Goal: Transaction & Acquisition: Obtain resource

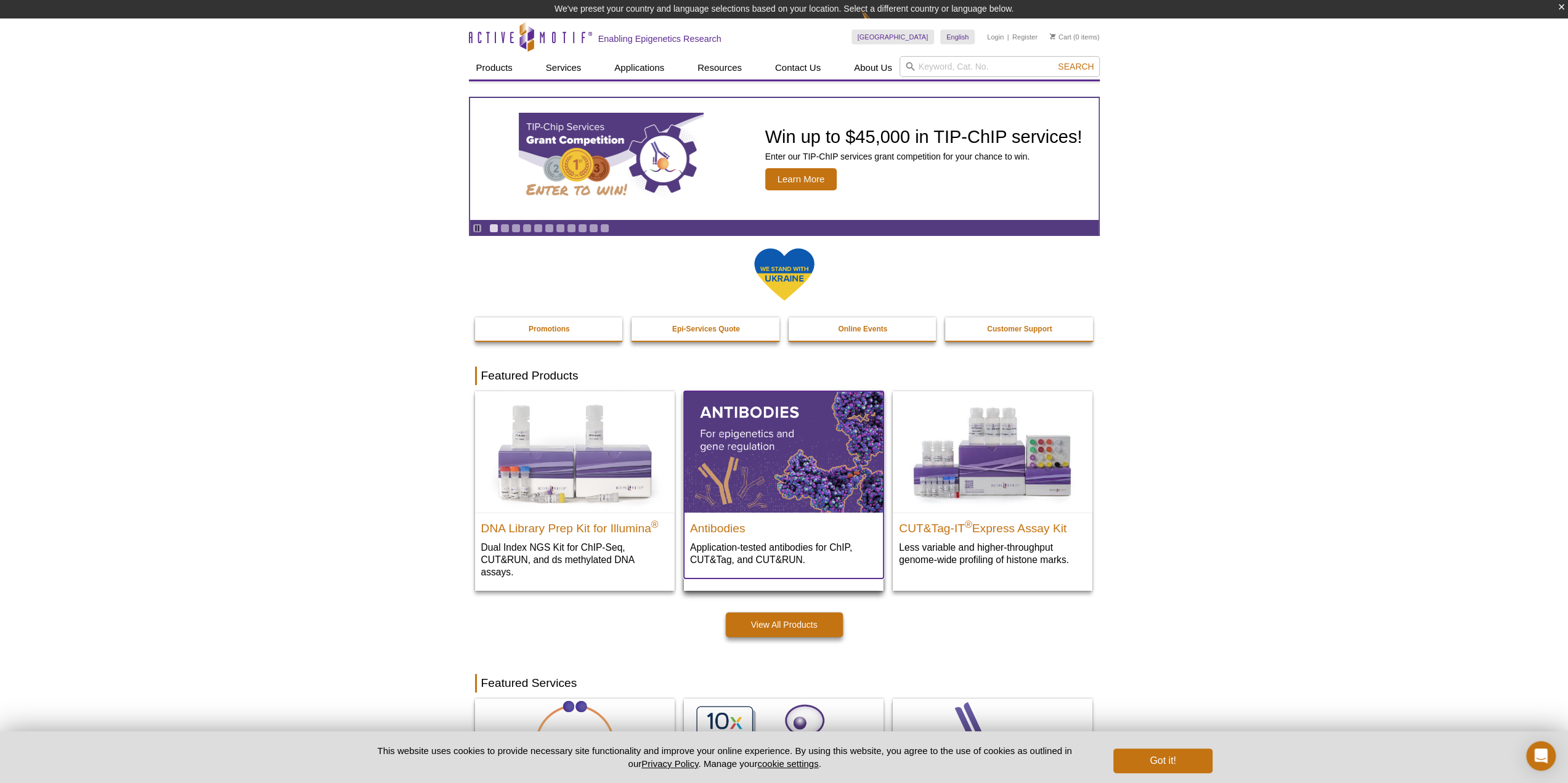
click at [775, 432] on img at bounding box center [784, 451] width 200 height 121
click at [722, 530] on h2 "Antibodies" at bounding box center [784, 526] width 187 height 19
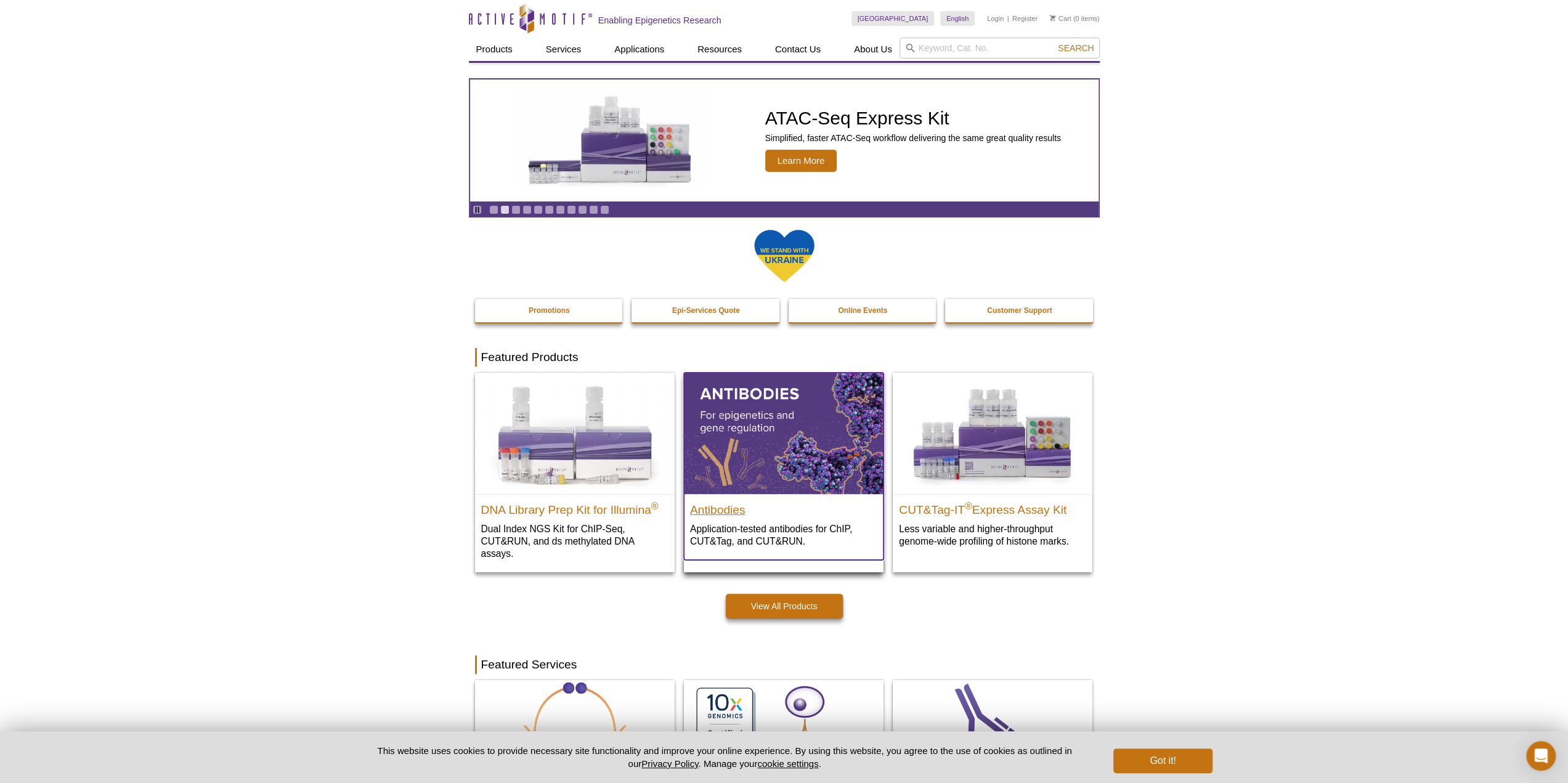
click at [717, 508] on h2 "Antibodies" at bounding box center [784, 507] width 187 height 19
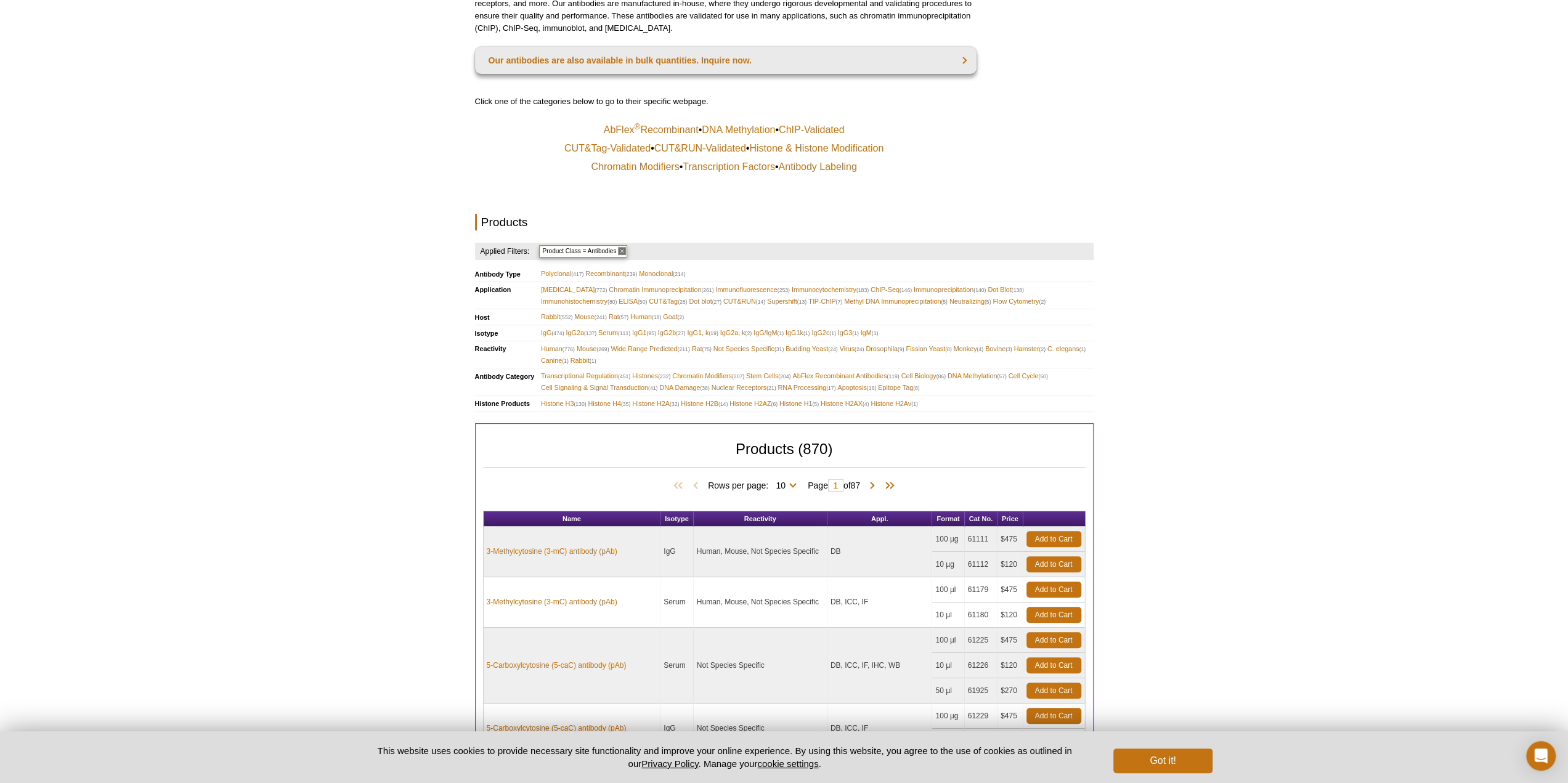
scroll to position [182, 0]
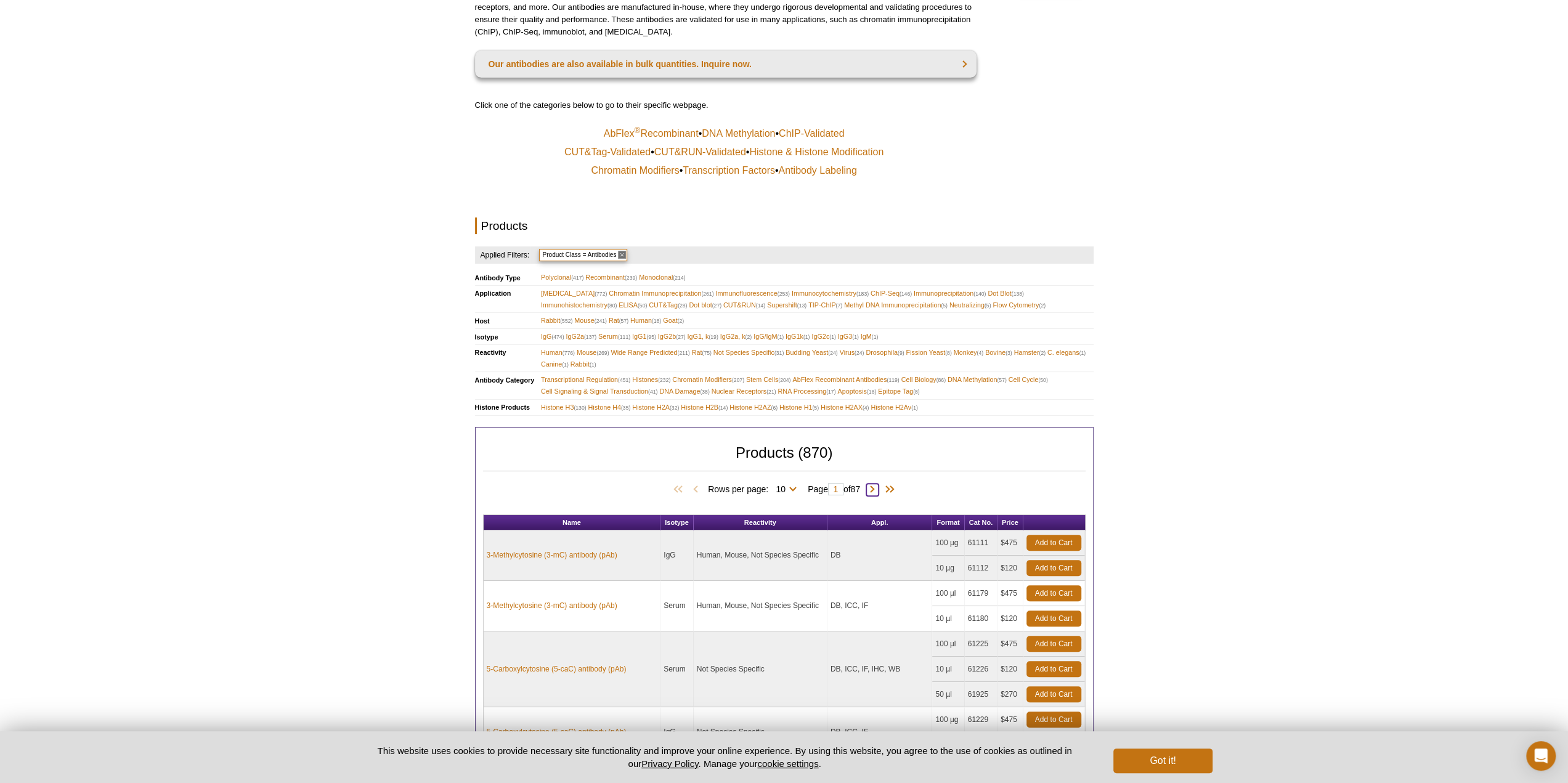
click at [875, 488] on span at bounding box center [872, 489] width 13 height 13
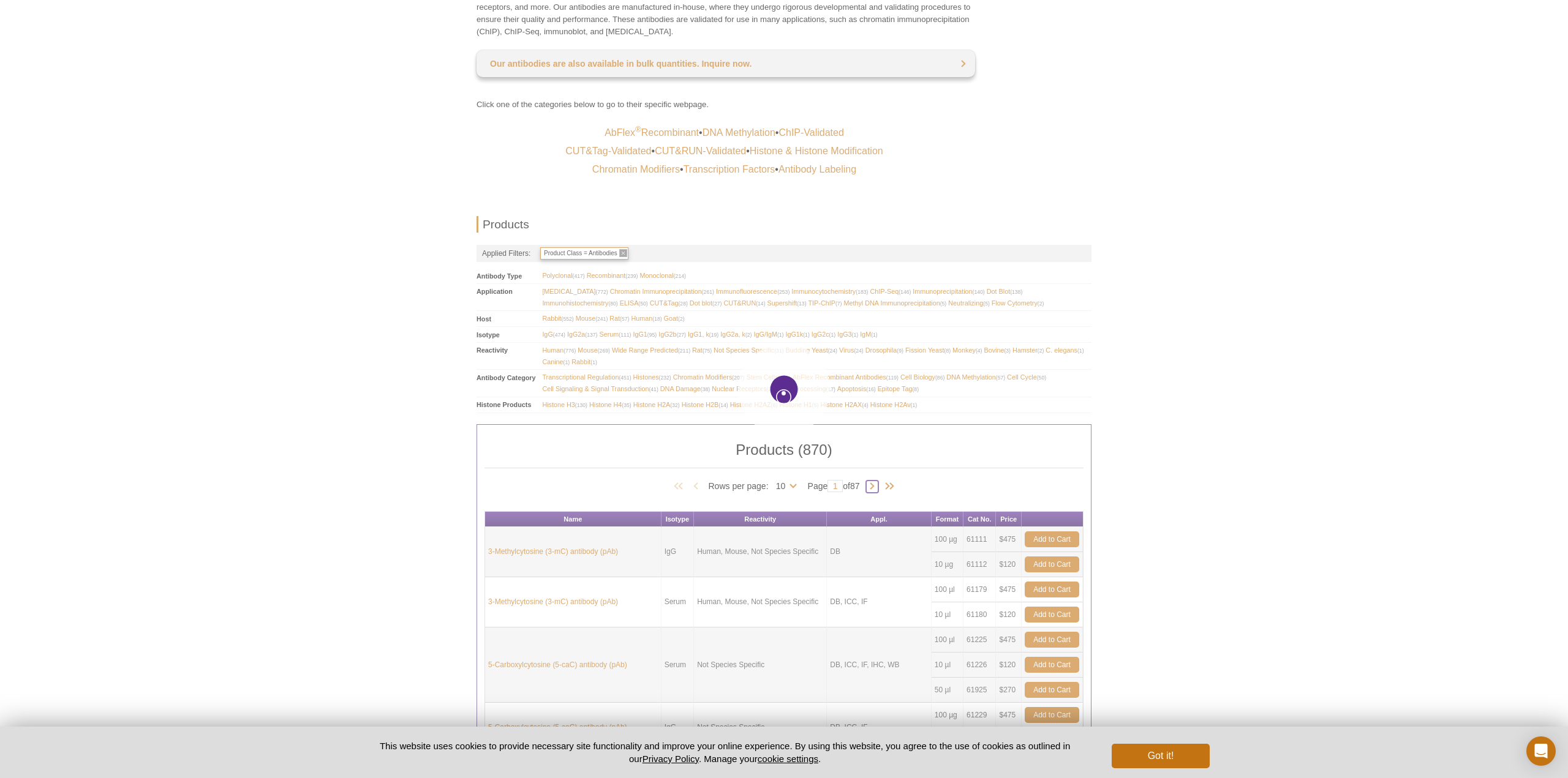
type input "2"
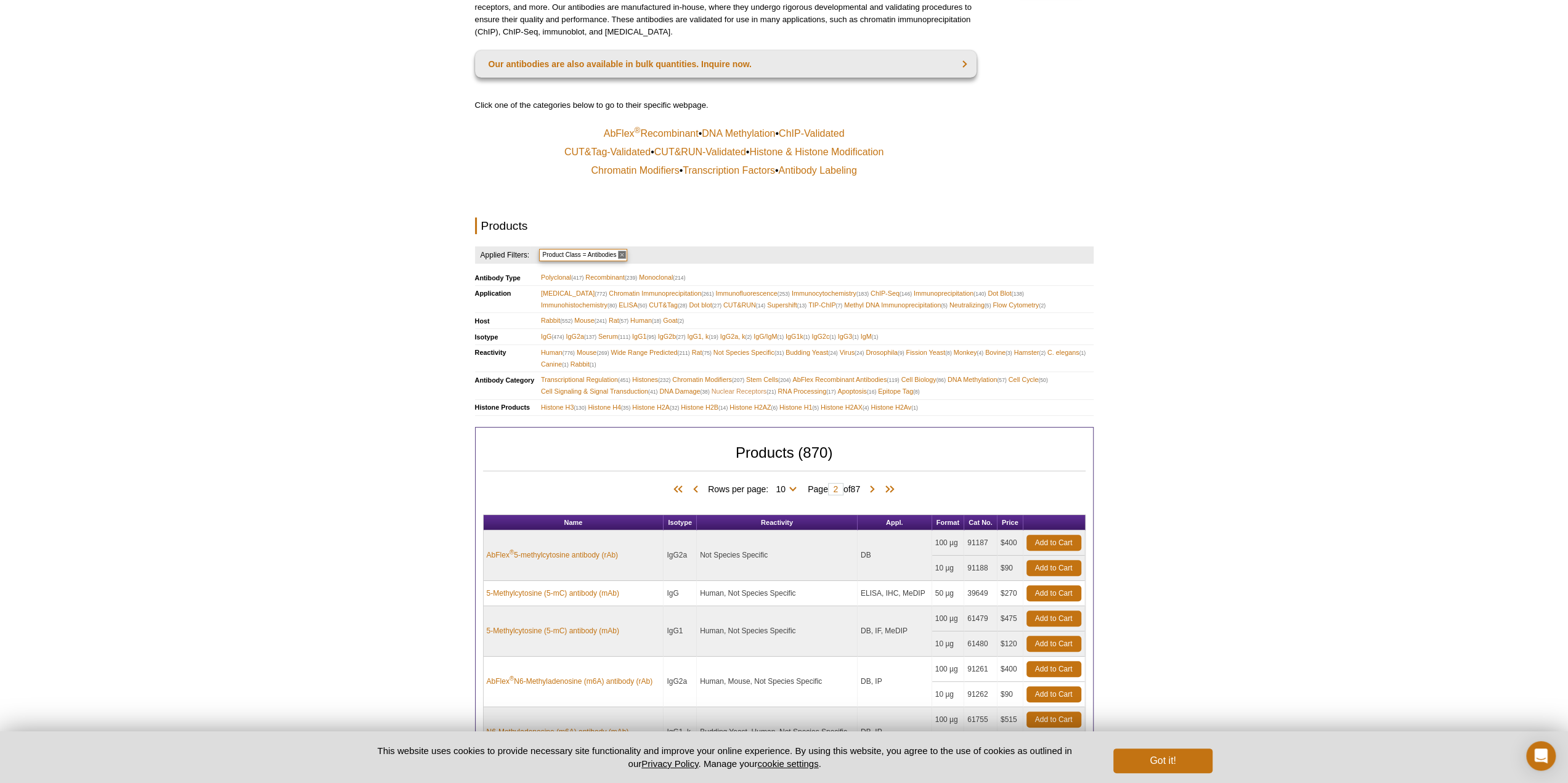
click at [749, 390] on span "Nuclear Receptors (21)" at bounding box center [744, 392] width 64 height 12
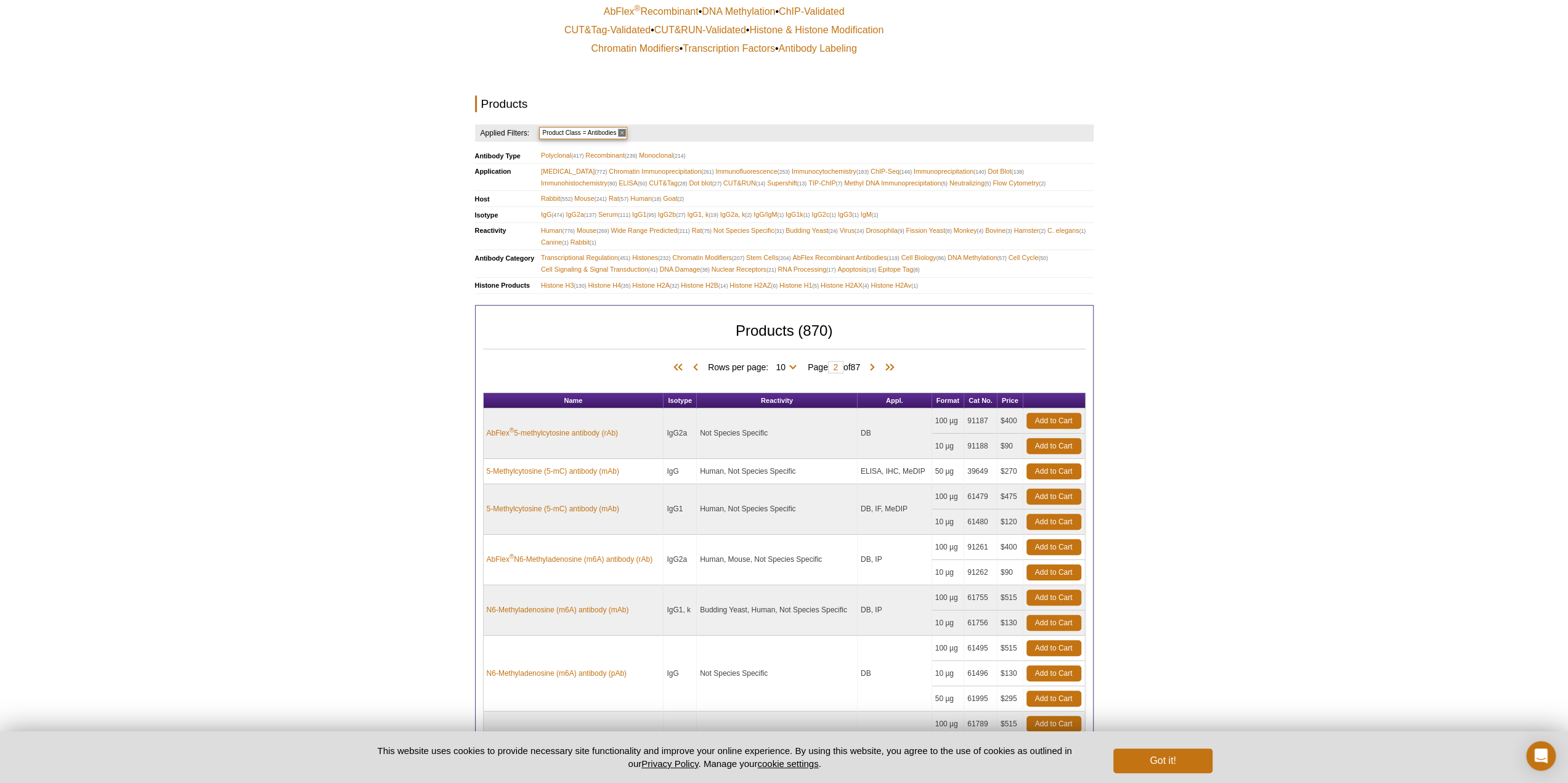
scroll to position [306, 0]
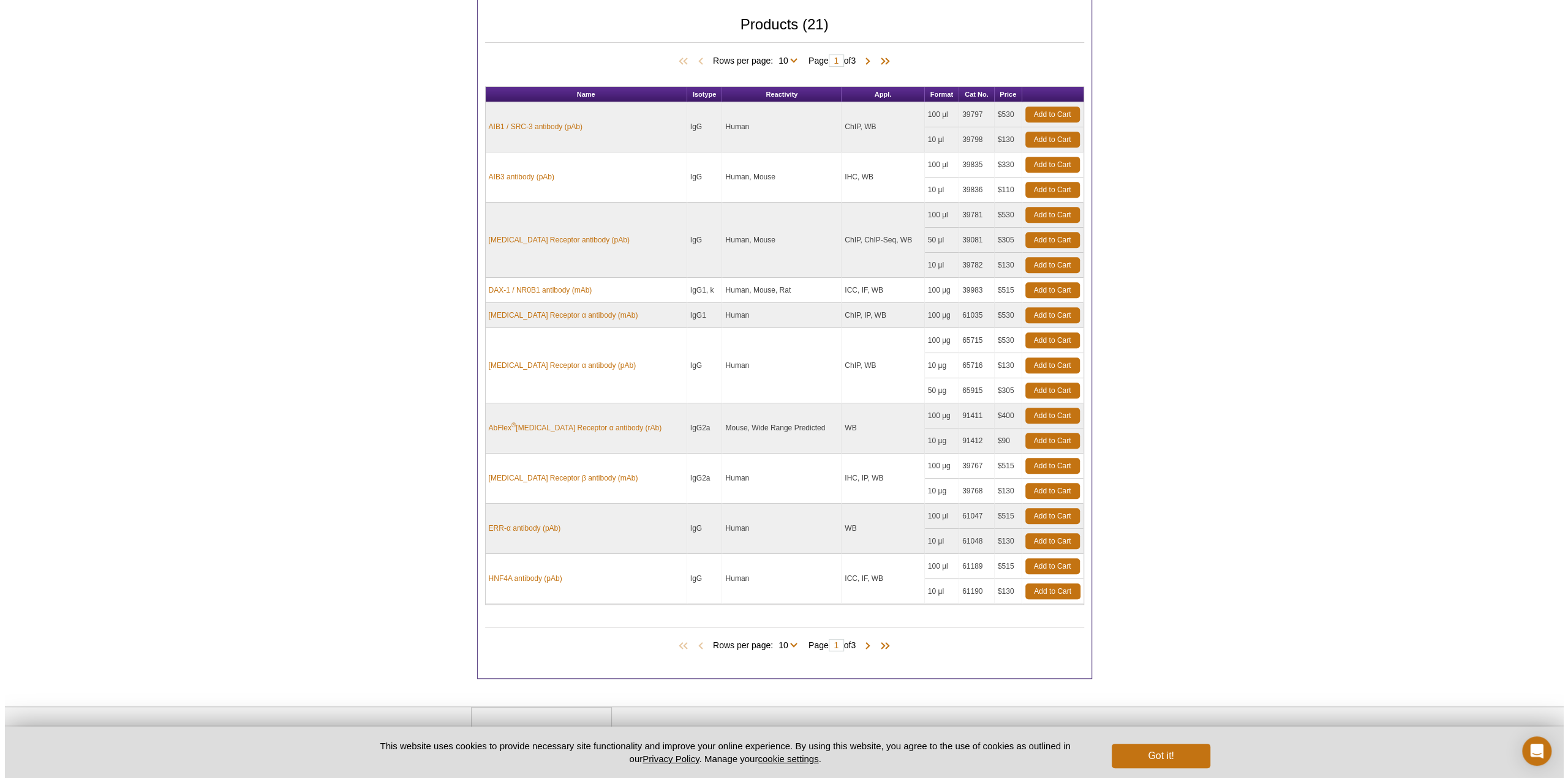
scroll to position [569, 0]
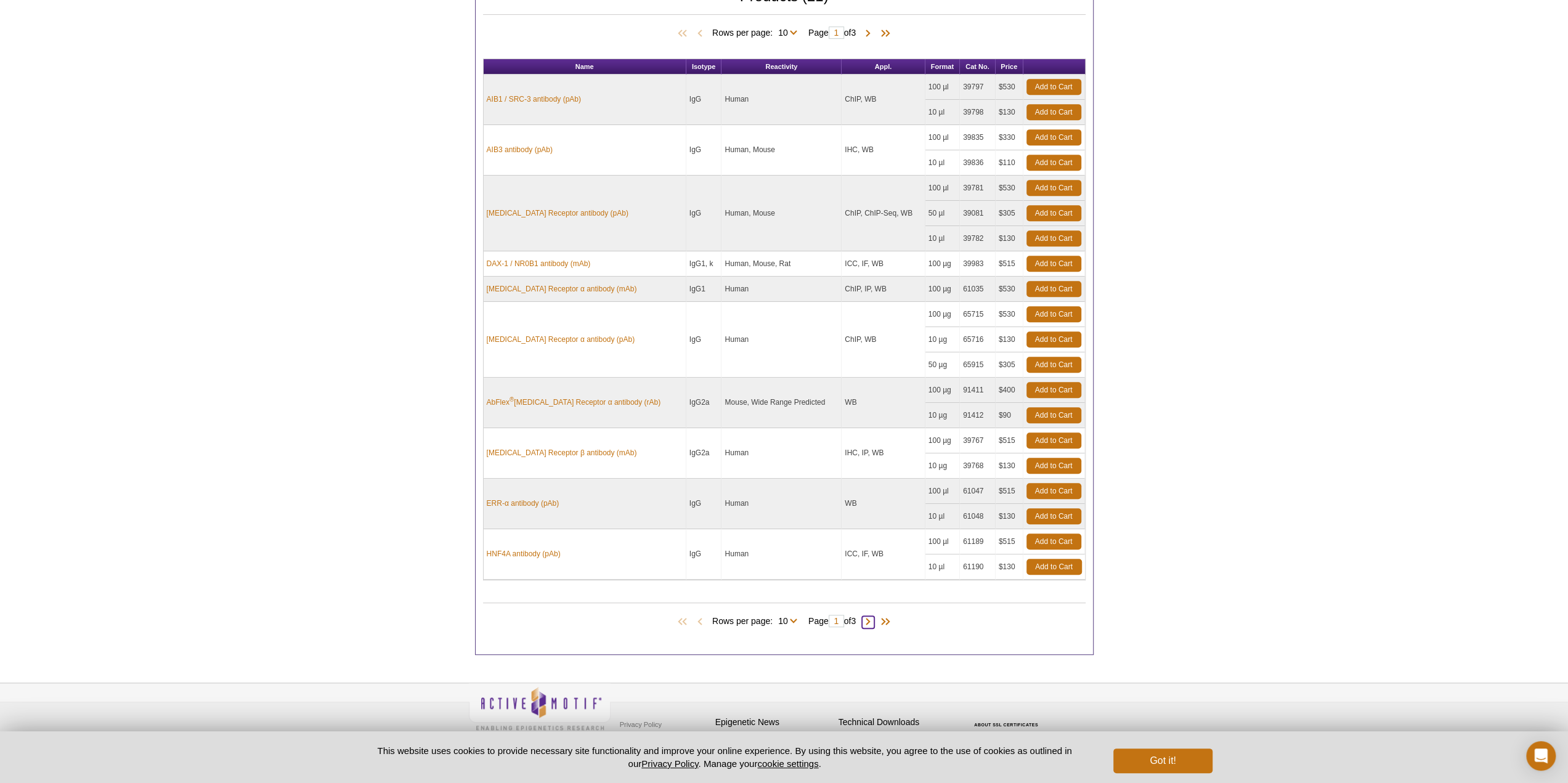
click at [872, 617] on span at bounding box center [867, 622] width 13 height 13
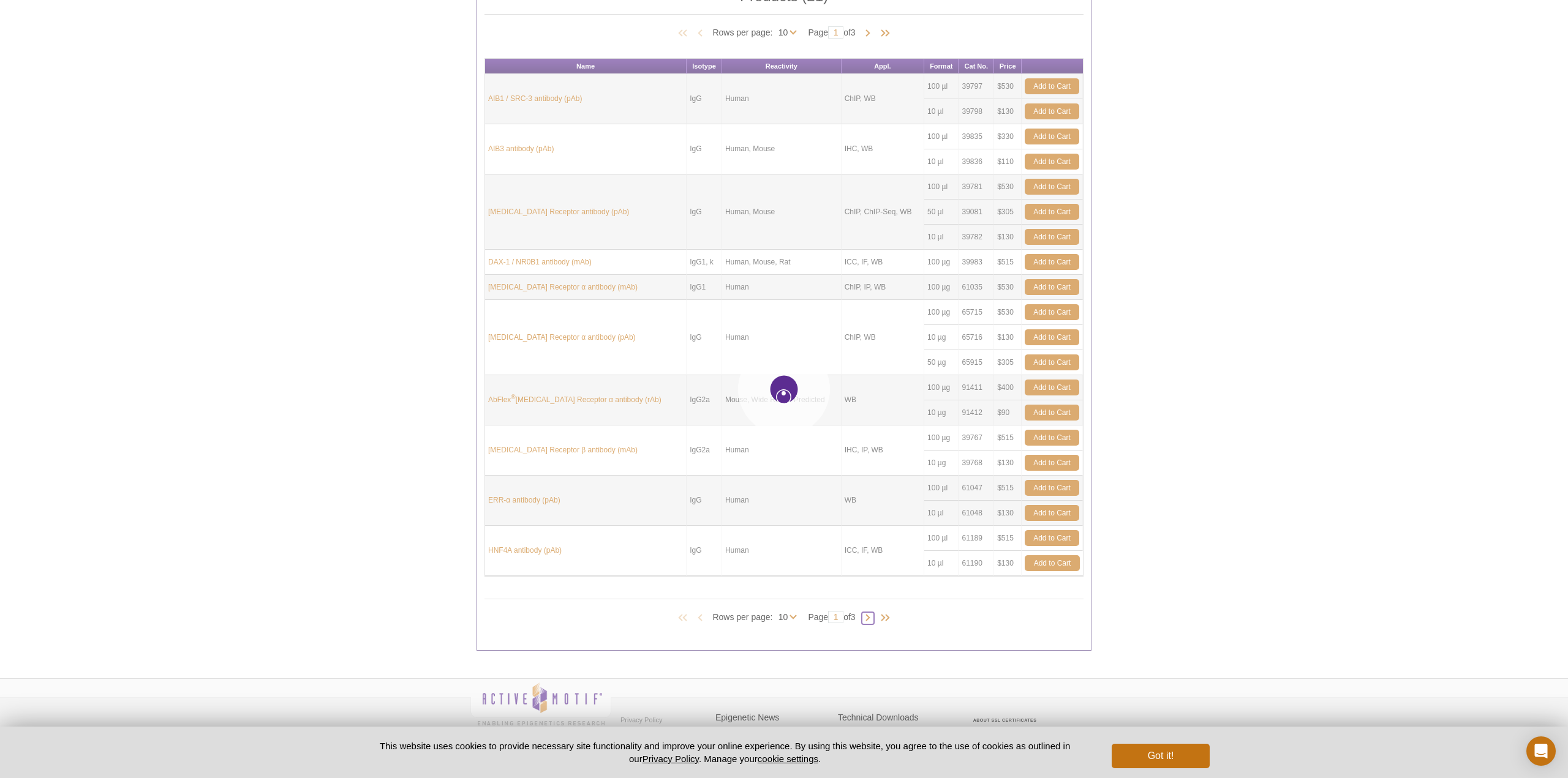
type input "2"
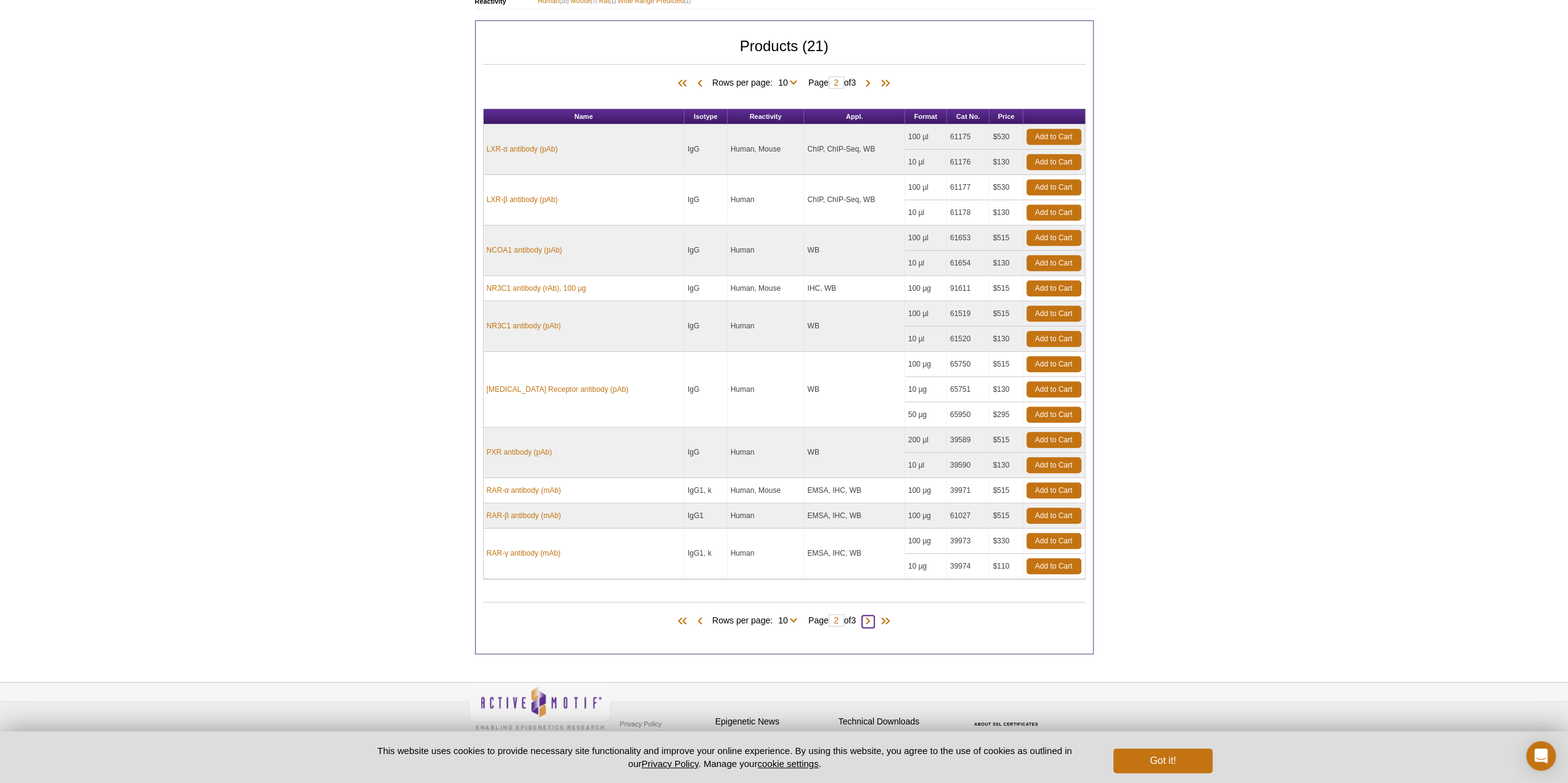
click at [874, 615] on span at bounding box center [867, 621] width 13 height 13
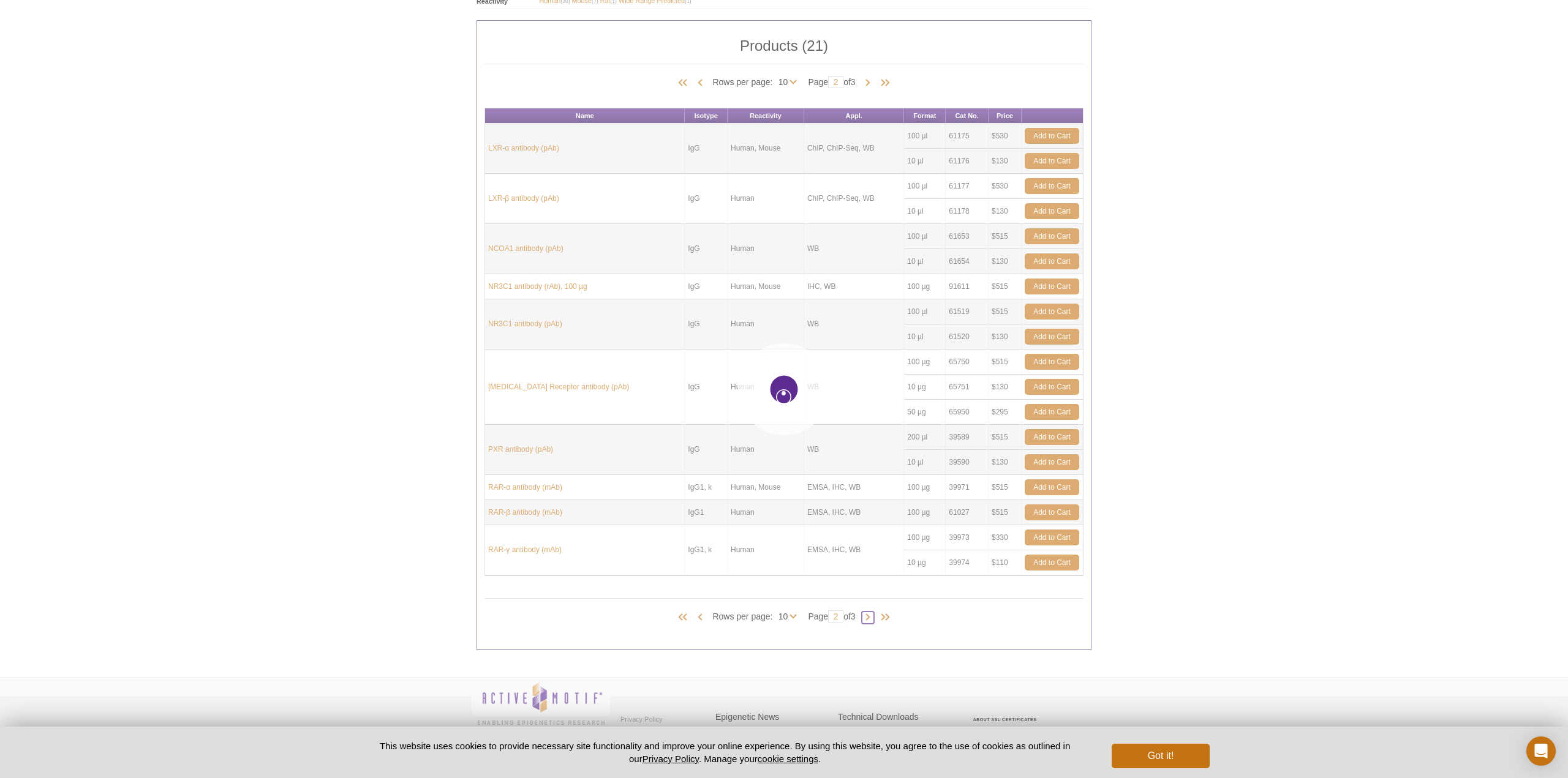
type input "3"
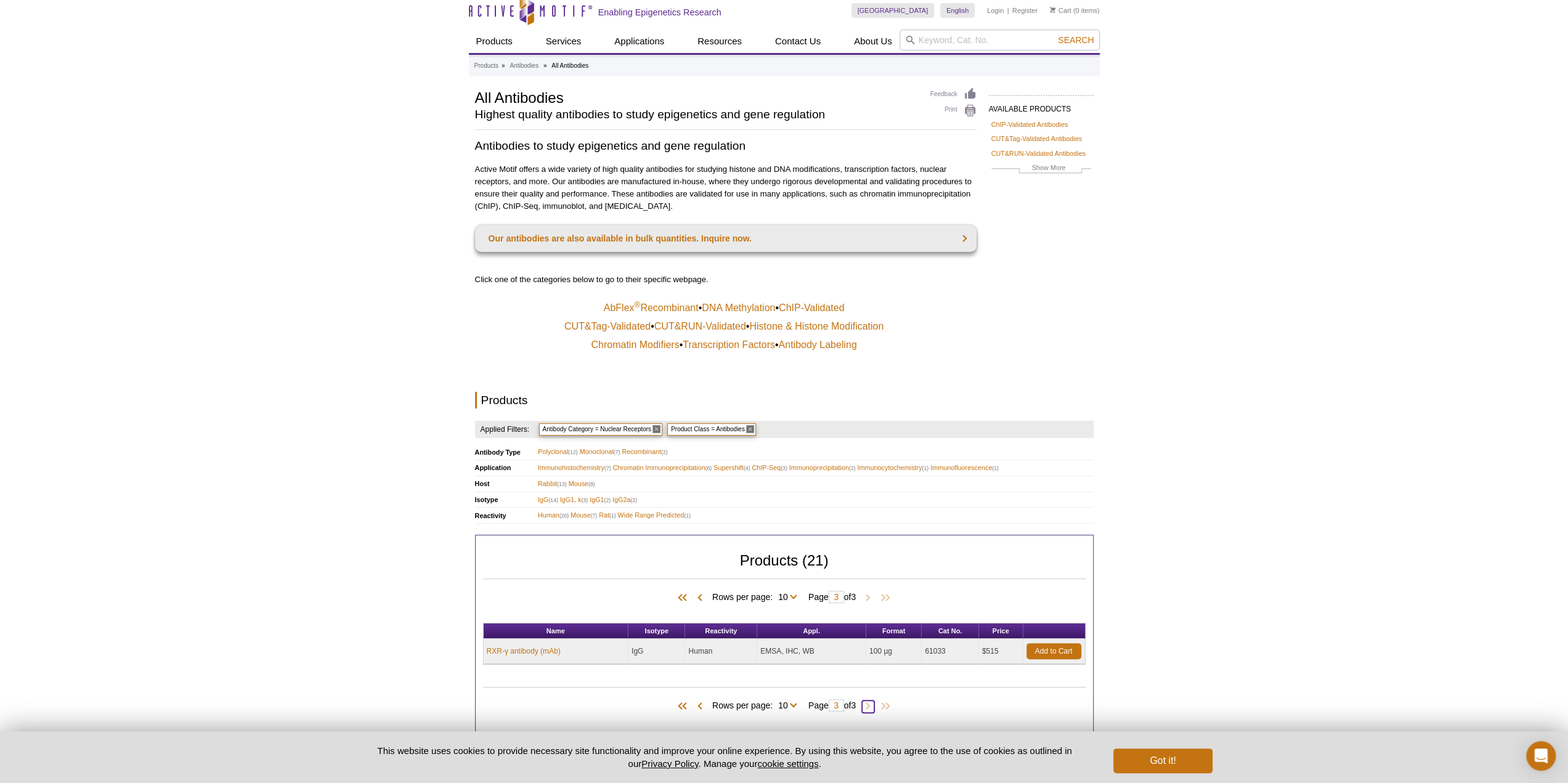
scroll to position [0, 0]
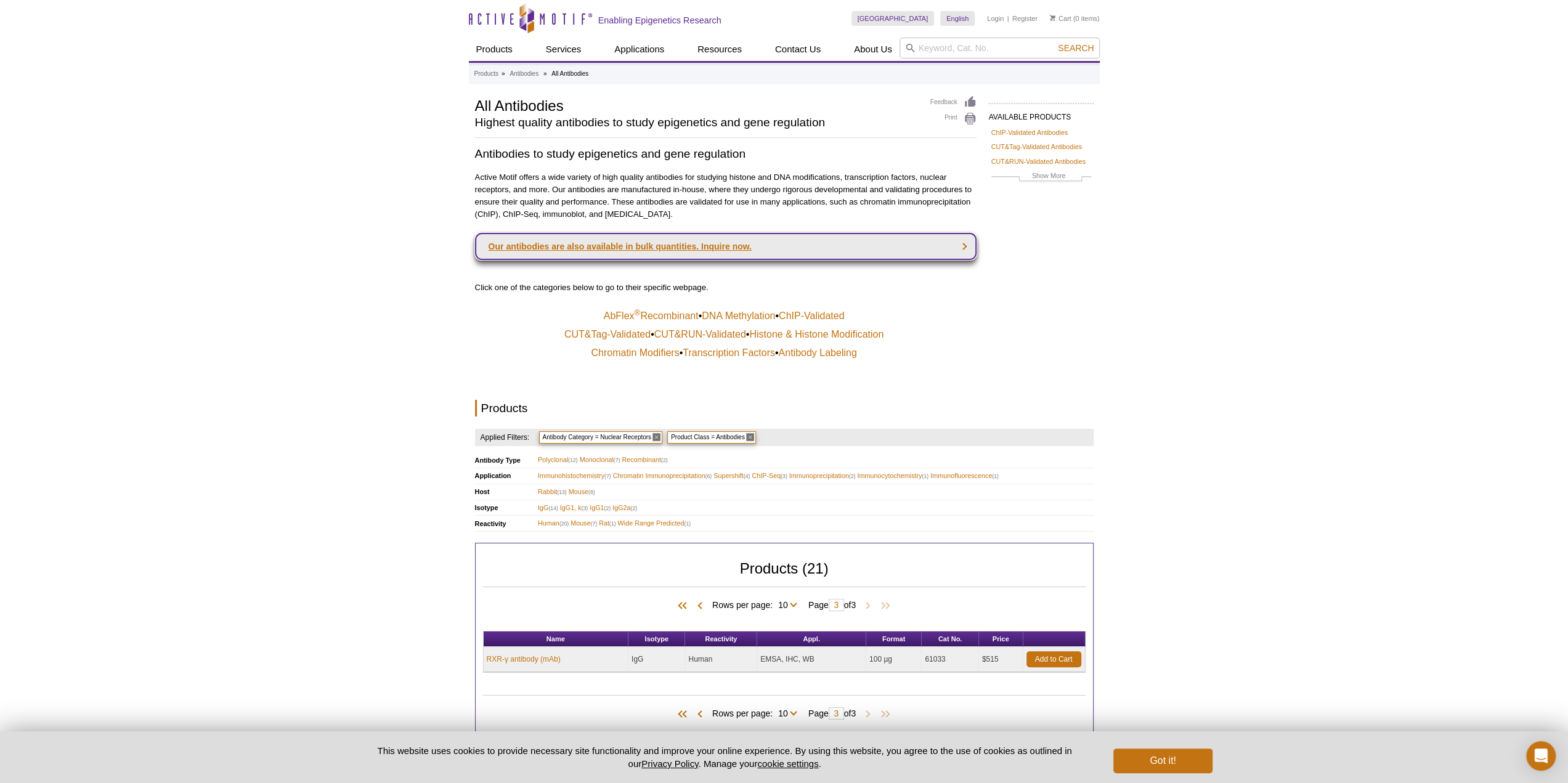
click at [886, 247] on link "Our antibodies are also available in bulk quantities. Inquire now." at bounding box center [725, 247] width 502 height 27
